Goal: Find specific page/section

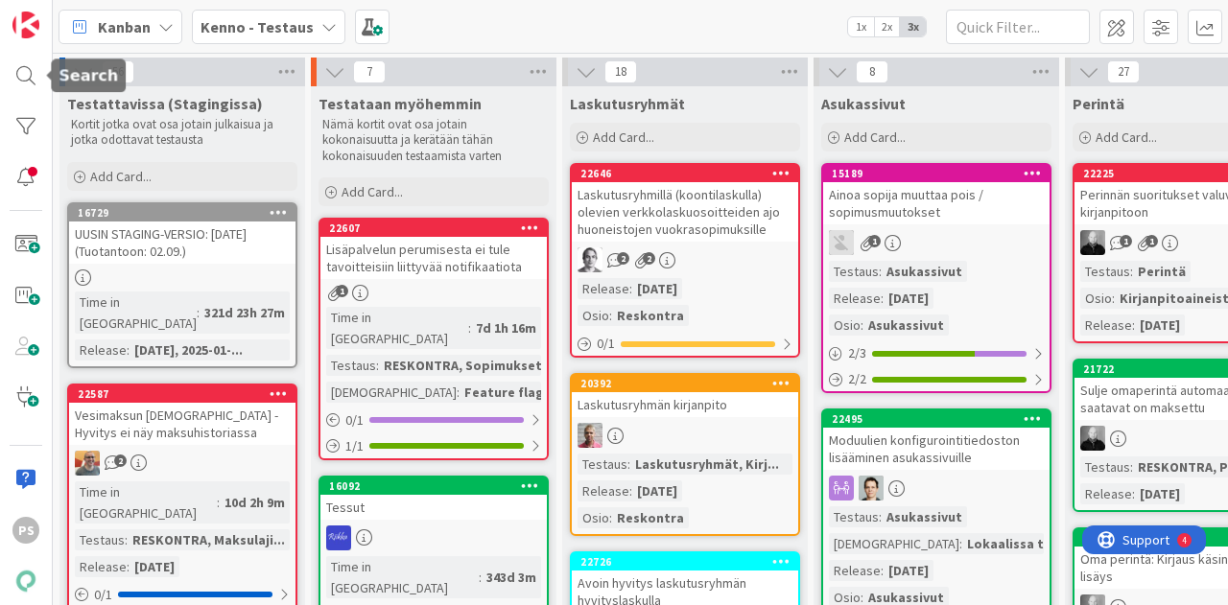
drag, startPoint x: 28, startPoint y: 79, endPoint x: 50, endPoint y: 67, distance: 24.9
click at [29, 79] on div at bounding box center [26, 75] width 38 height 35
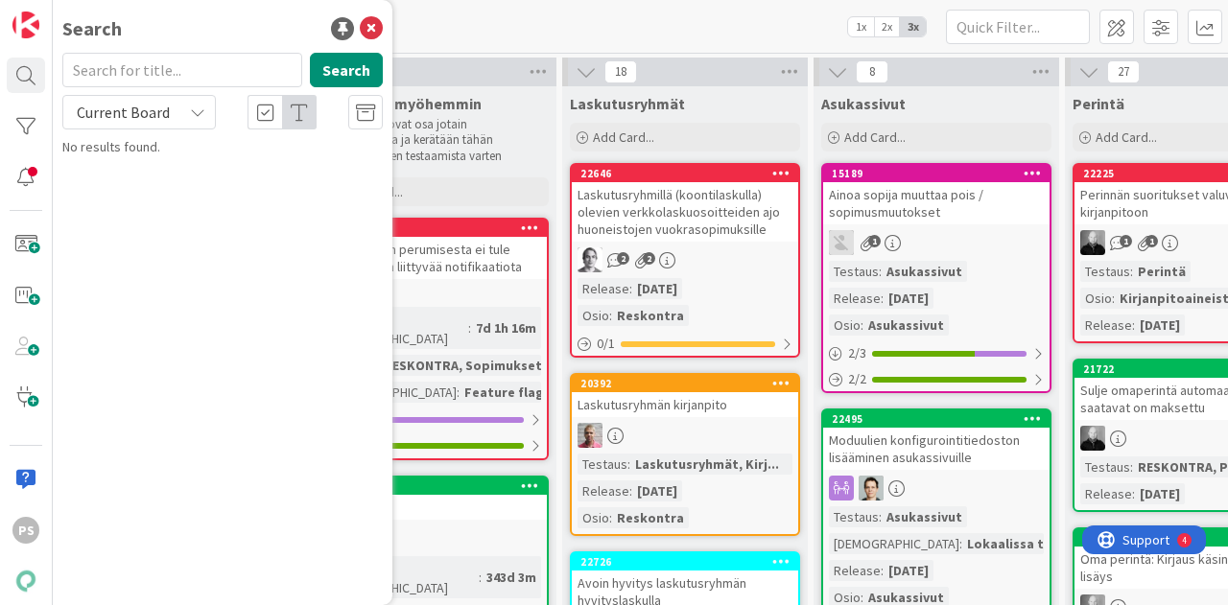
click at [154, 70] on input "text" at bounding box center [182, 70] width 240 height 35
click at [186, 71] on input "text" at bounding box center [182, 70] width 240 height 35
type input "22638"
click at [199, 115] on icon at bounding box center [197, 112] width 15 height 15
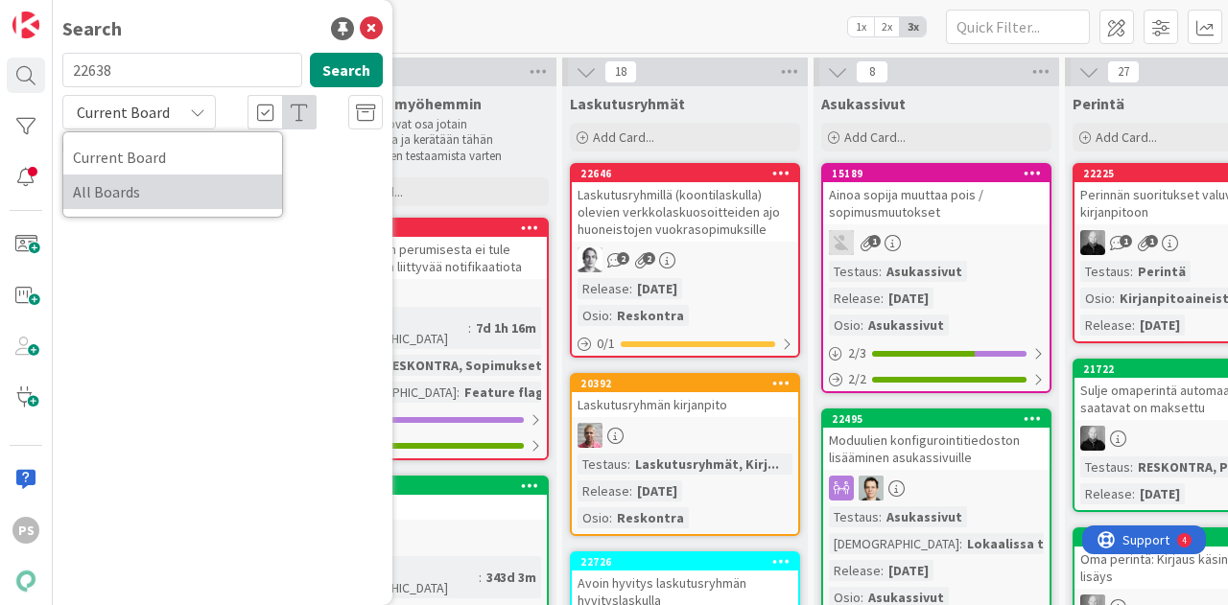
click at [173, 193] on span "All Boards" at bounding box center [173, 191] width 200 height 29
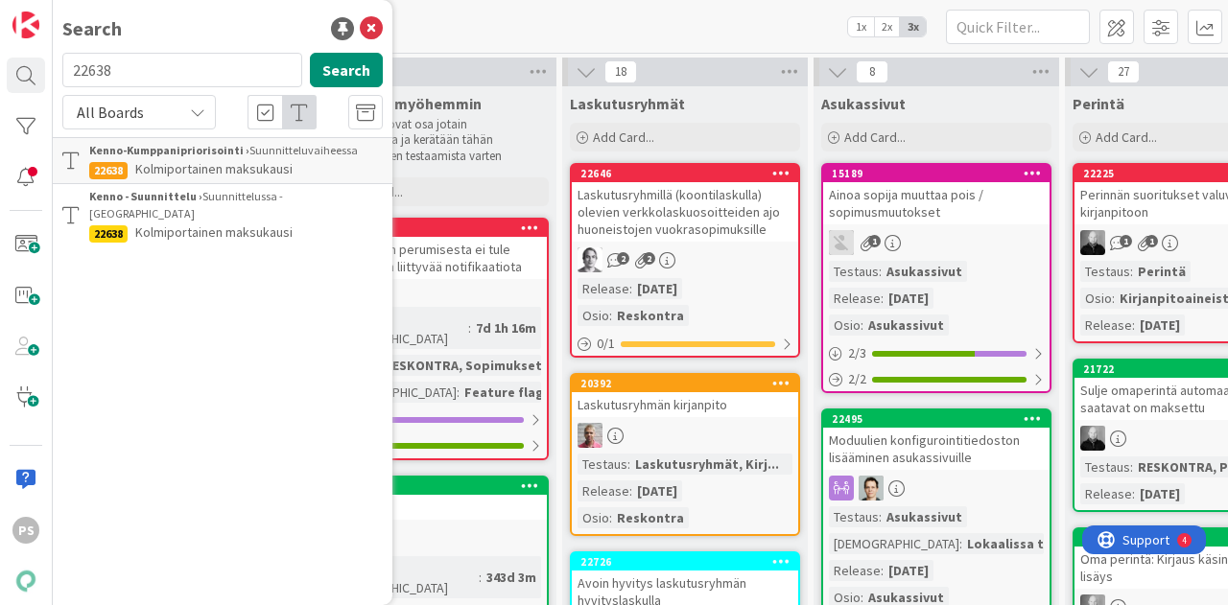
click at [266, 224] on span "Kolmiportainen maksukausi" at bounding box center [213, 232] width 157 height 17
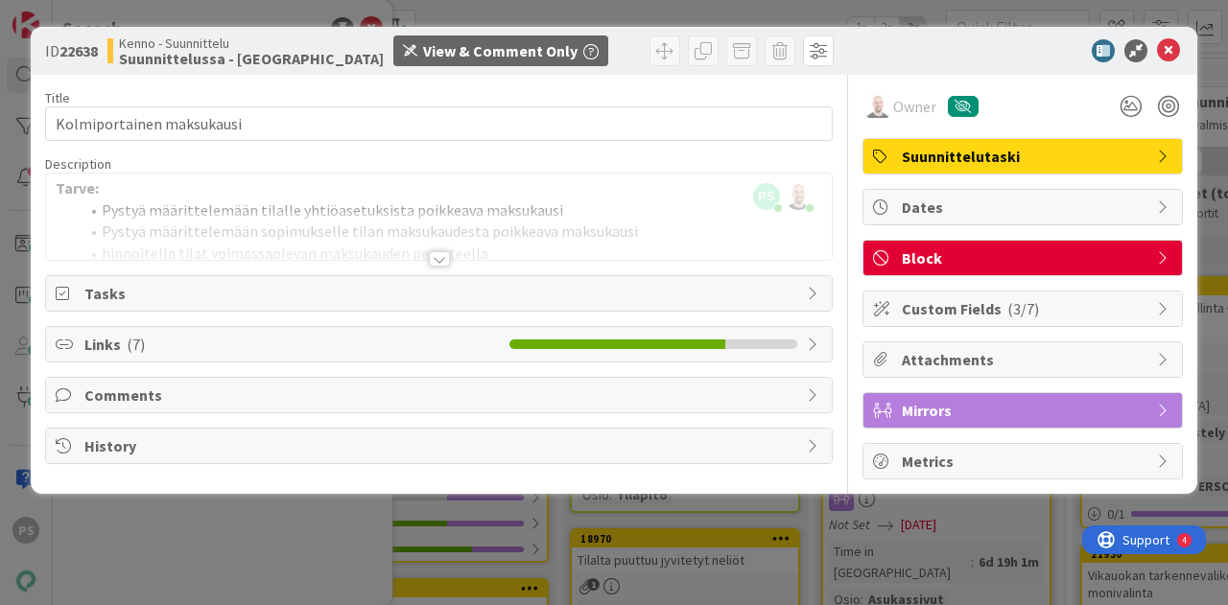
click at [442, 256] on div at bounding box center [439, 258] width 21 height 15
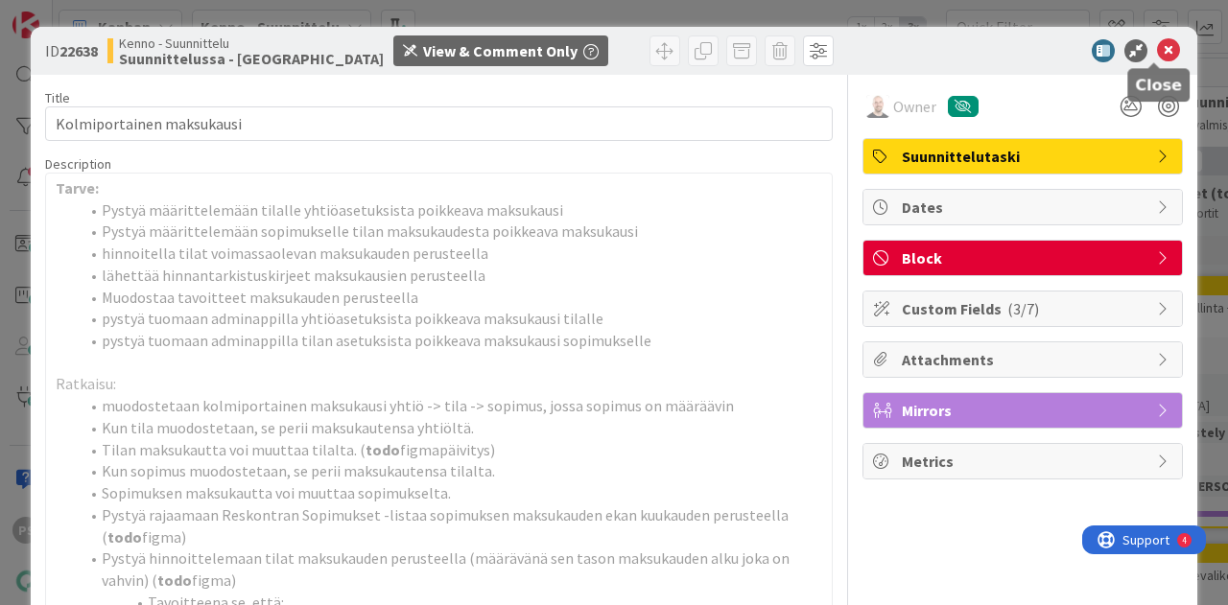
click at [1161, 43] on icon at bounding box center [1168, 50] width 23 height 23
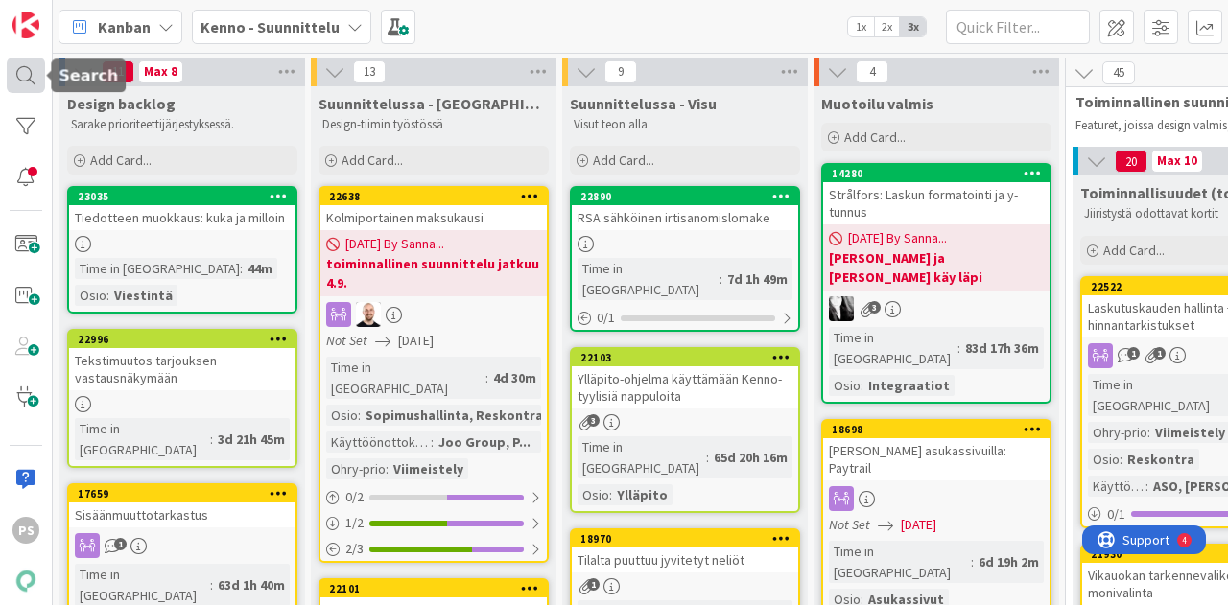
click at [21, 74] on div at bounding box center [26, 75] width 38 height 35
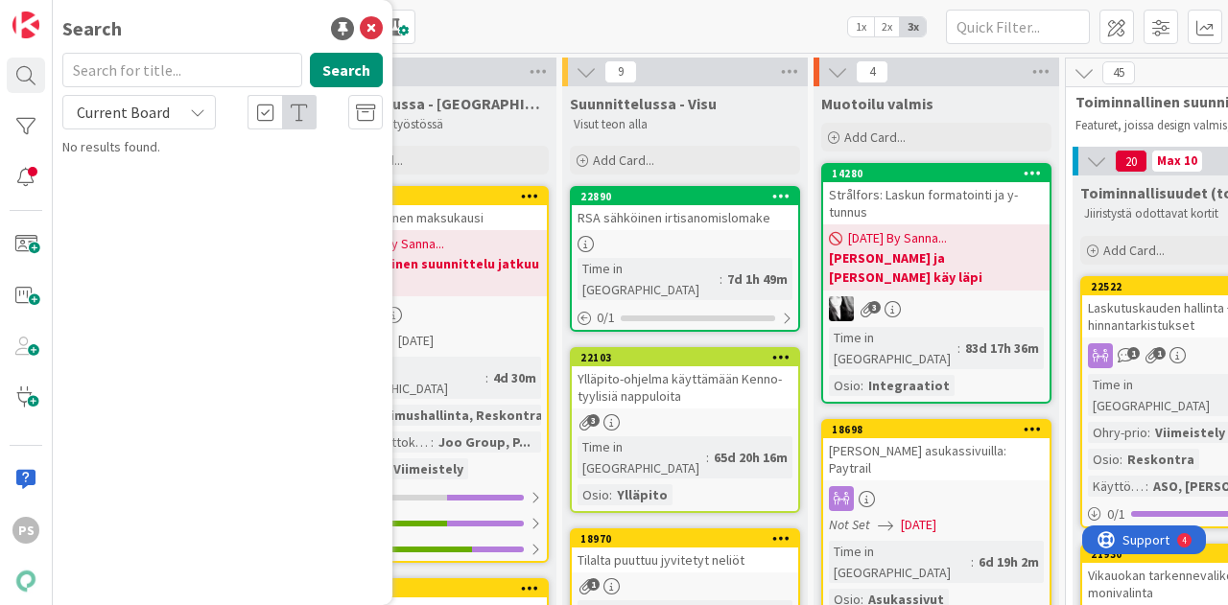
click at [130, 67] on input "text" at bounding box center [182, 70] width 240 height 35
type input "22638"
click at [196, 107] on icon at bounding box center [197, 112] width 15 height 15
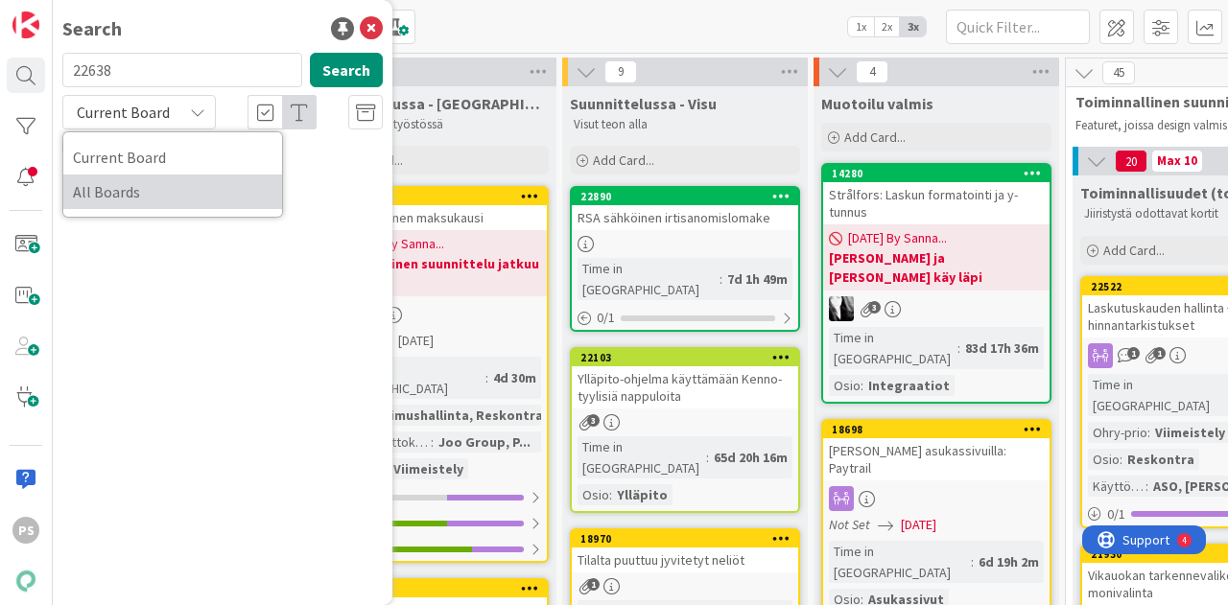
click at [173, 185] on span "All Boards" at bounding box center [173, 191] width 200 height 29
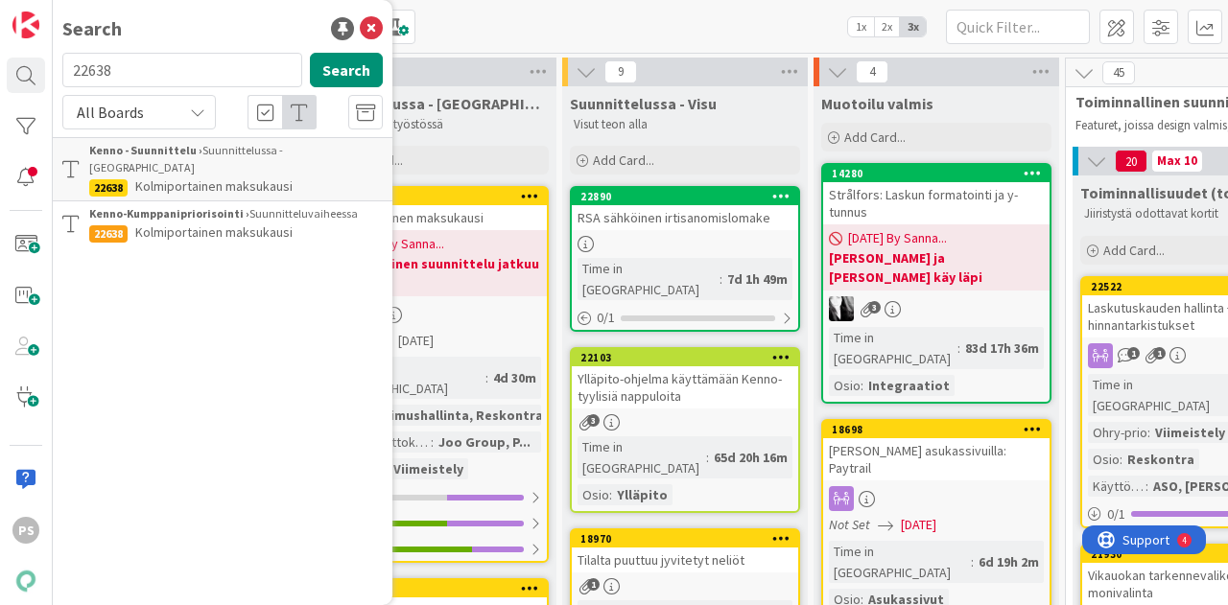
click at [256, 224] on span "Kolmiportainen maksukausi" at bounding box center [213, 232] width 157 height 17
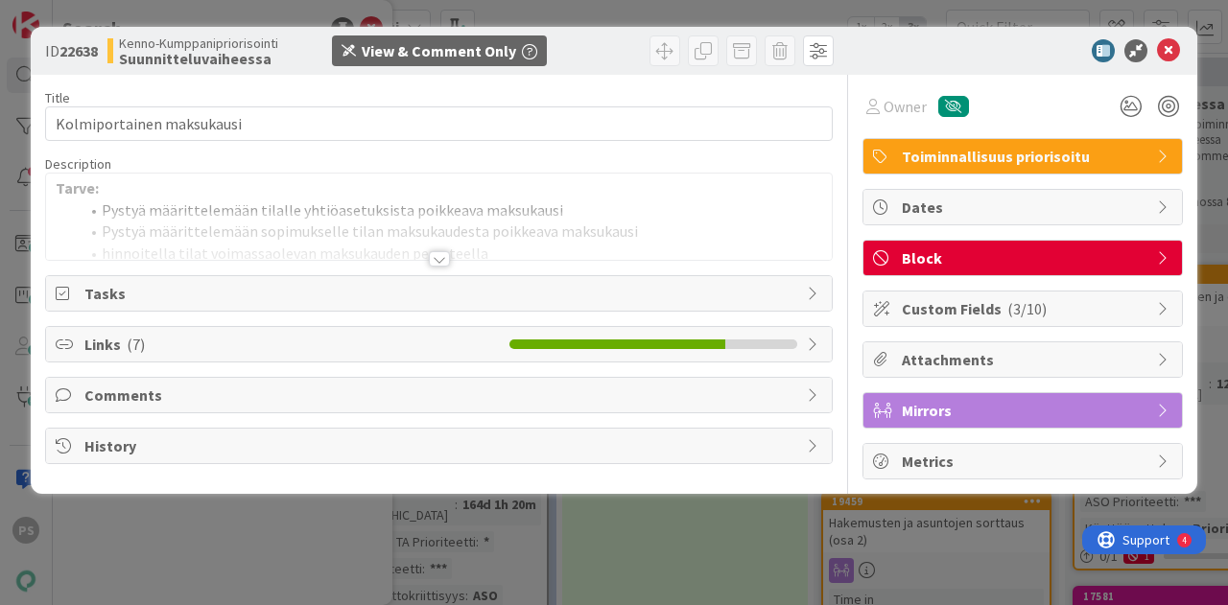
click at [437, 256] on div at bounding box center [439, 258] width 21 height 15
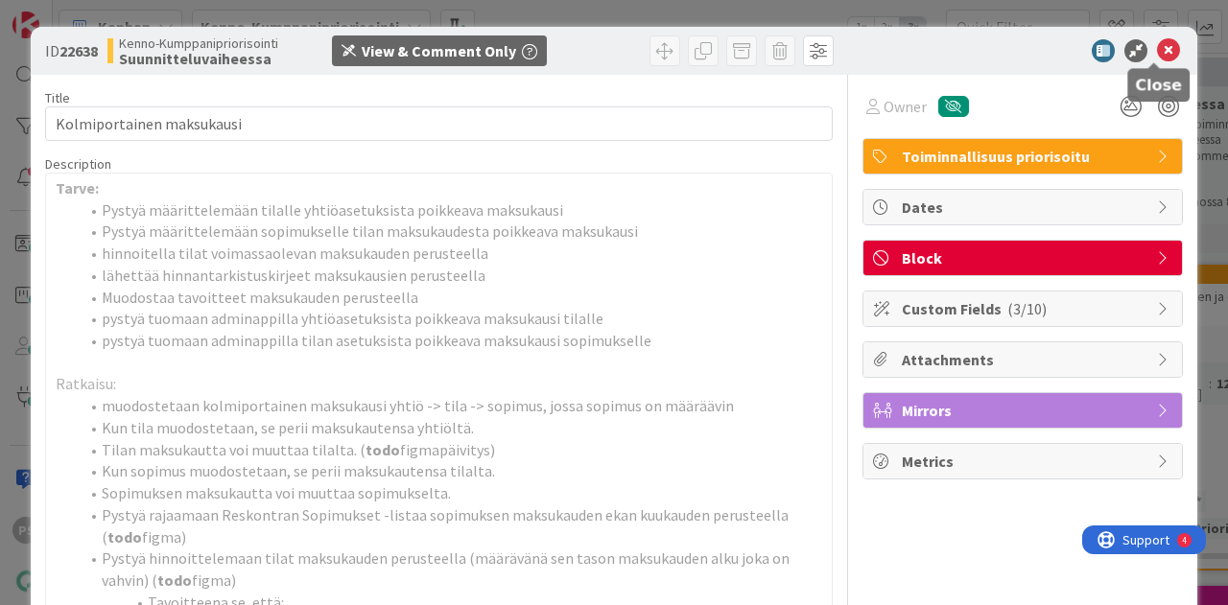
click at [1159, 51] on icon at bounding box center [1168, 50] width 23 height 23
